Goal: Find specific page/section: Find specific page/section

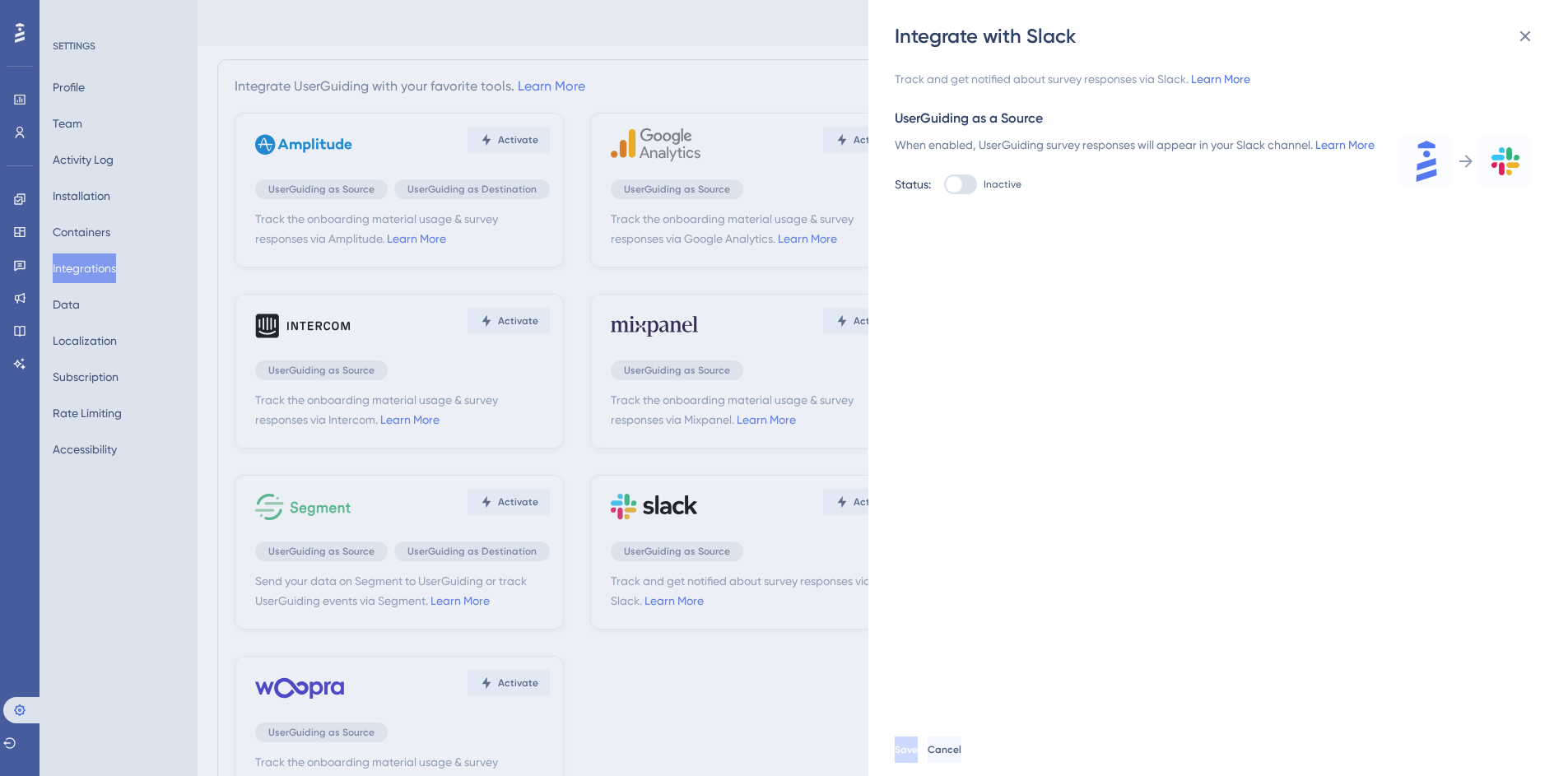
click at [786, 96] on div "Integrate with Slack Track and get notified about survey responses via Slack. L…" at bounding box center [784, 388] width 1568 height 776
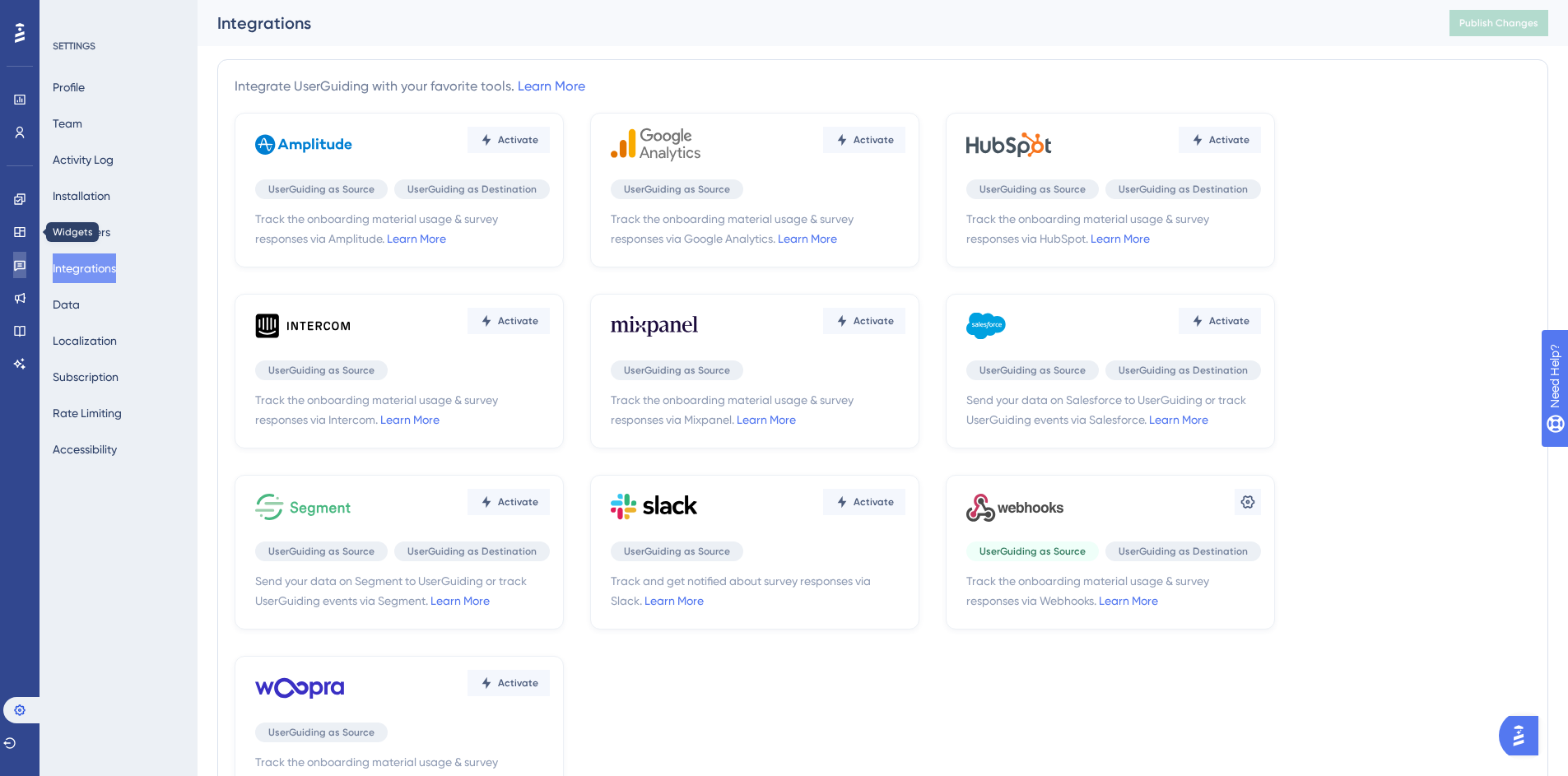
click at [21, 263] on icon at bounding box center [19, 266] width 12 height 11
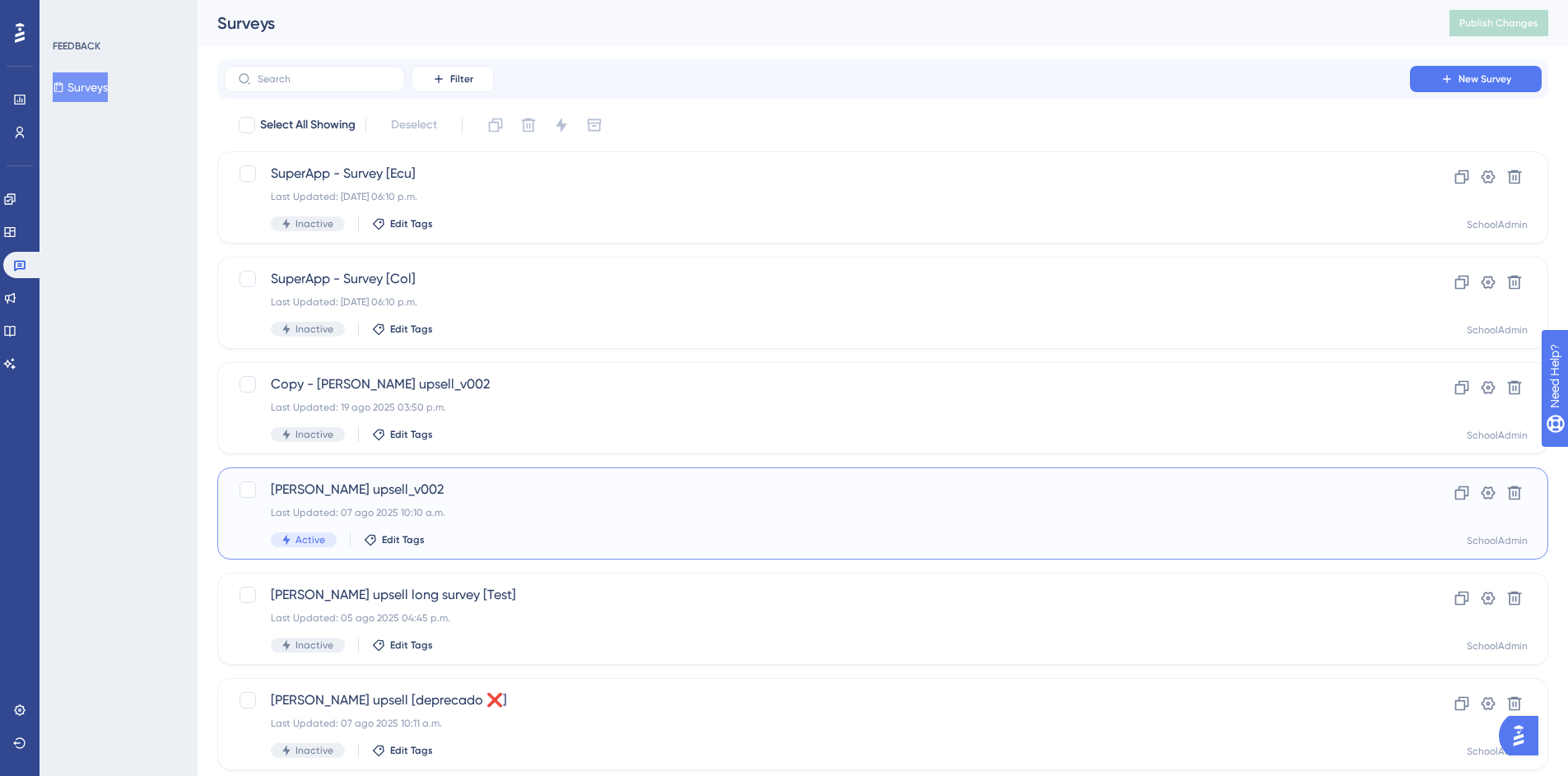
click at [339, 480] on span "[PERSON_NAME] upsell_v002" at bounding box center [817, 490] width 1092 height 20
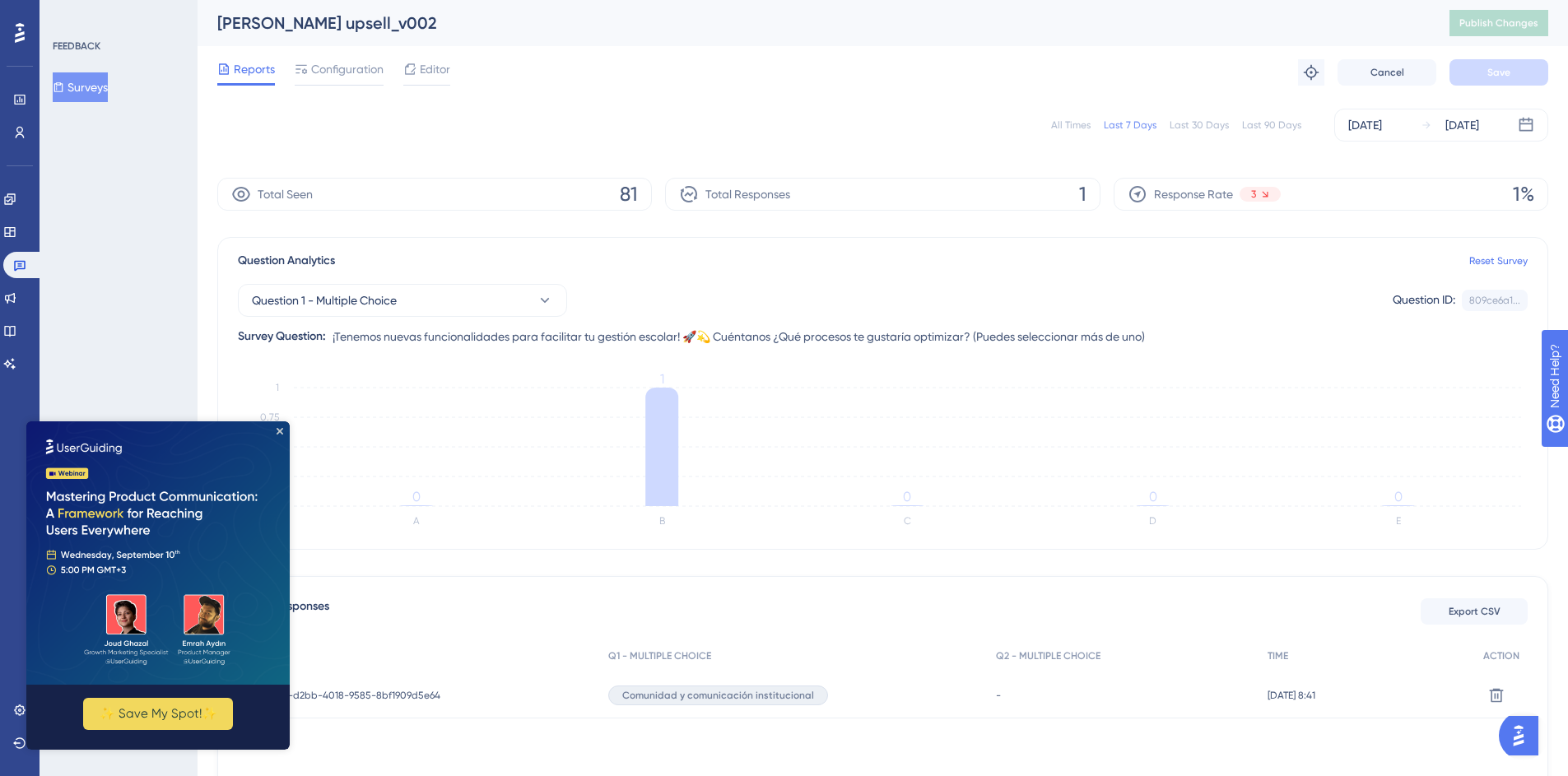
scroll to position [128, 0]
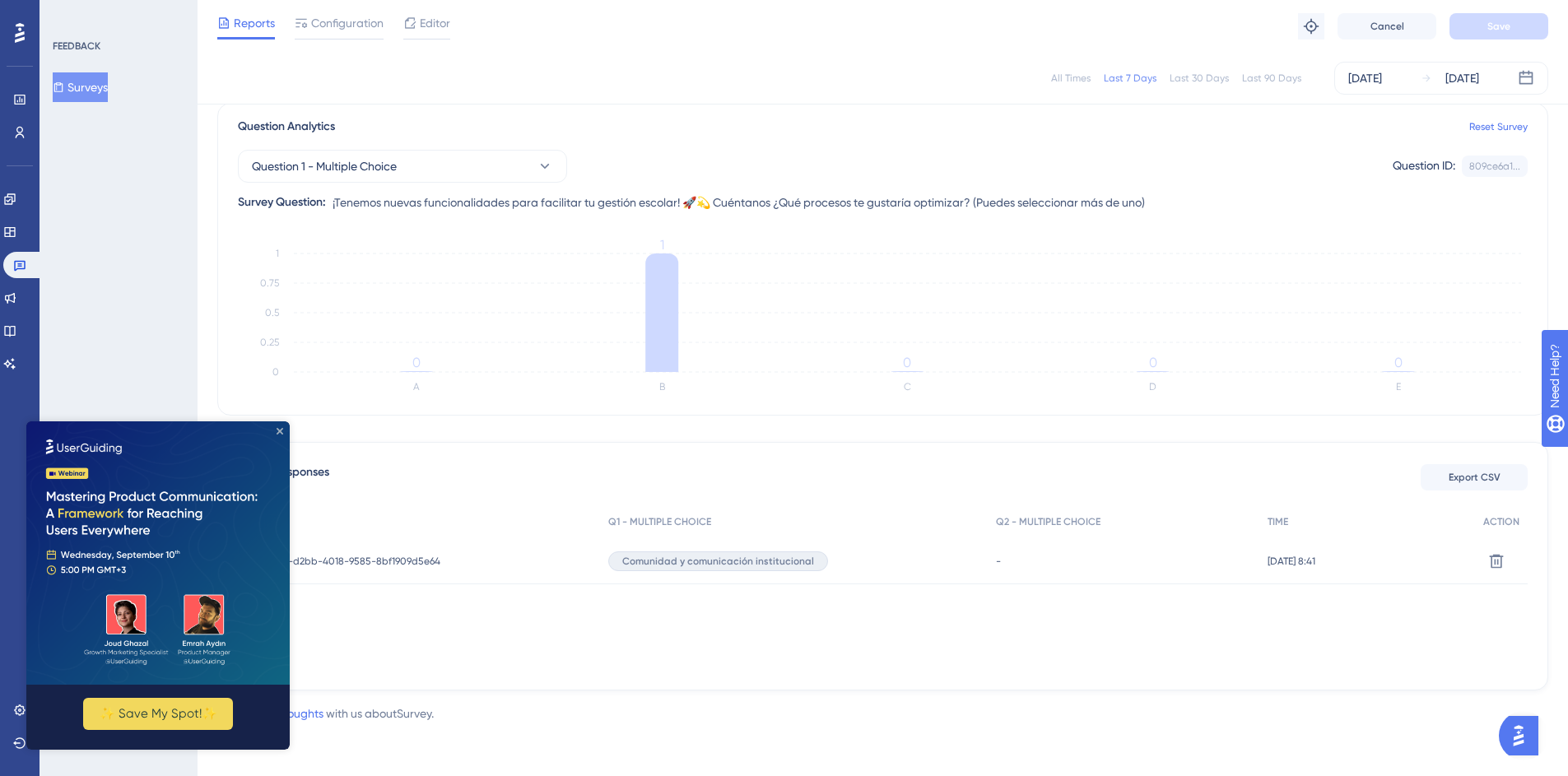
click at [280, 432] on icon "Close Preview" at bounding box center [279, 431] width 6 height 6
